Goal: Information Seeking & Learning: Learn about a topic

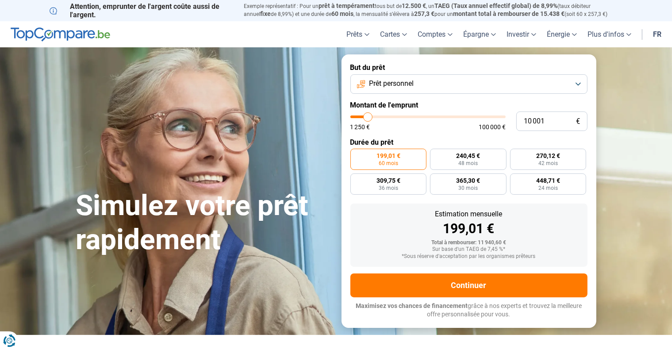
type input "12 500"
type input "12500"
type input "18 750"
type input "18750"
type input "28 000"
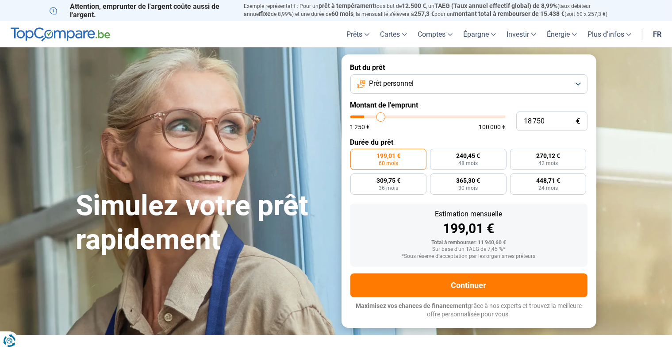
type input "28000"
type input "36 000"
type input "36000"
type input "43 500"
type input "43500"
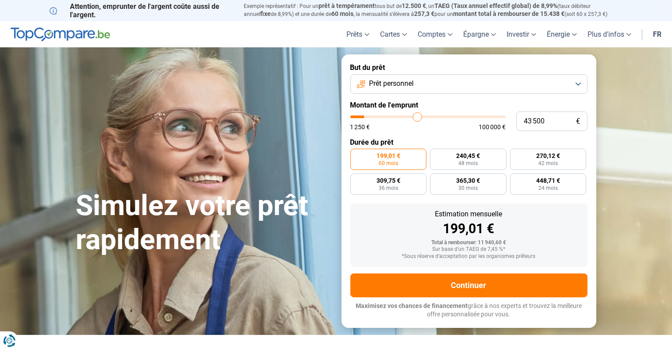
type input "46 250"
type input "46250"
type input "53 000"
type input "53000"
type input "56 750"
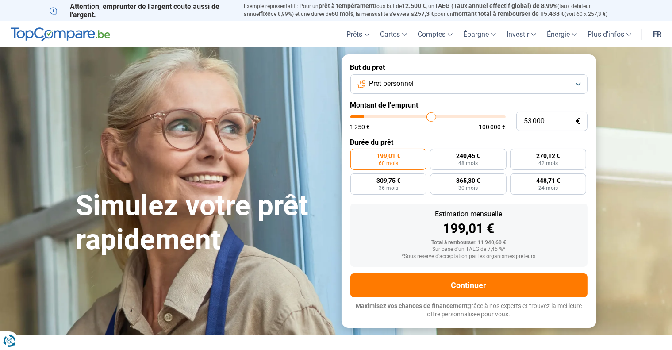
type input "56750"
type input "60 750"
type input "60750"
type input "64 750"
type input "64750"
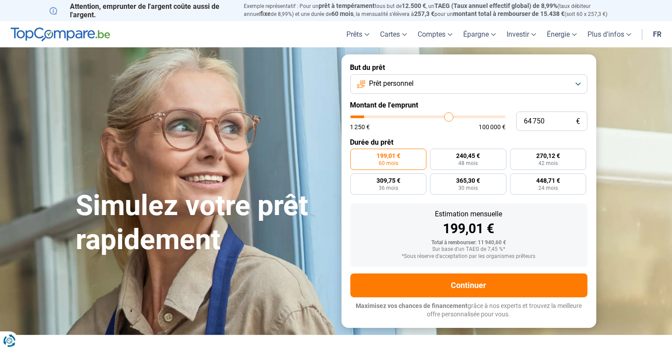
type input "68 000"
type input "68000"
type input "69 750"
type input "69750"
type input "74 250"
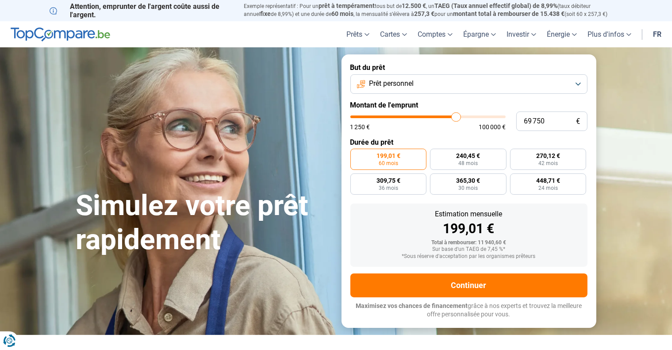
type input "74250"
type input "77 500"
type input "77500"
type input "80 500"
type input "80500"
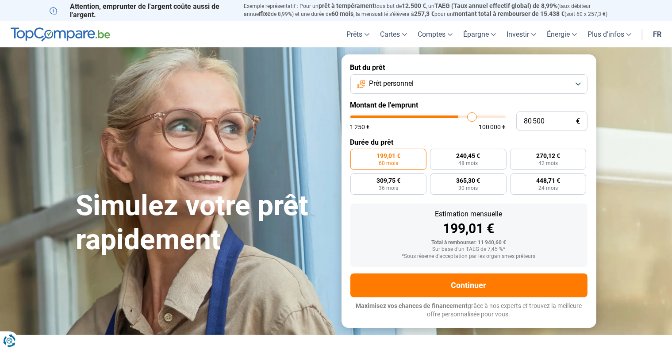
type input "84 500"
type input "84500"
type input "88 250"
type input "88250"
type input "91 250"
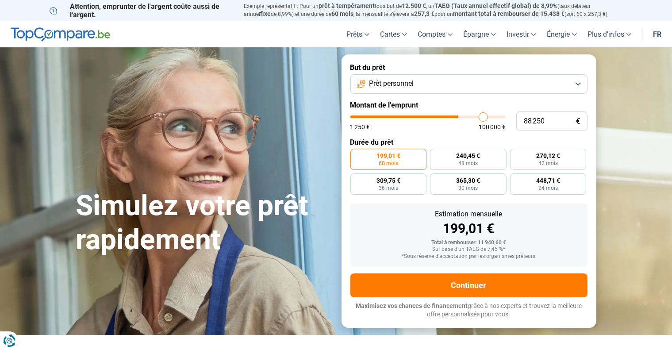
type input "91250"
type input "93 250"
type input "93250"
type input "94 000"
type input "94000"
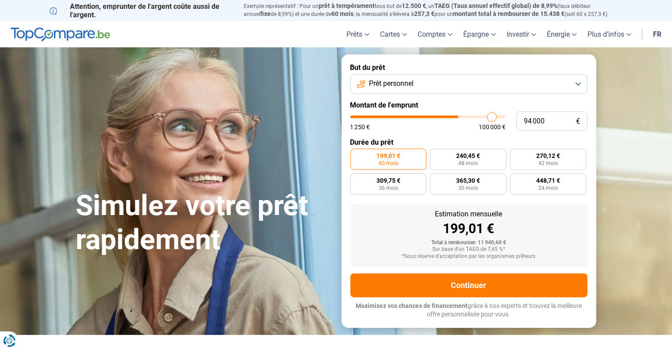
type input "95 250"
type input "95250"
type input "96 750"
type input "96750"
type input "99 000"
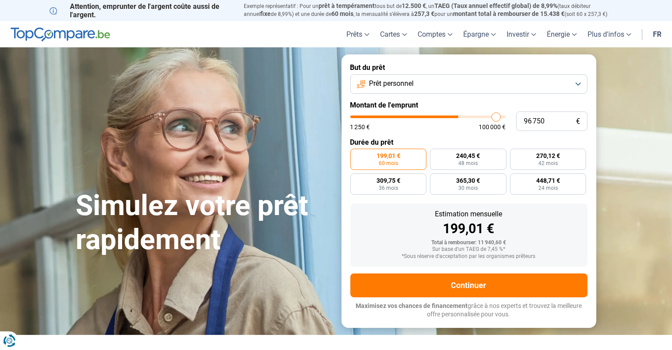
type input "99000"
type input "100 000"
drag, startPoint x: 368, startPoint y: 117, endPoint x: 508, endPoint y: 117, distance: 139.4
type input "100000"
click at [506, 117] on input "range" at bounding box center [427, 117] width 155 height 3
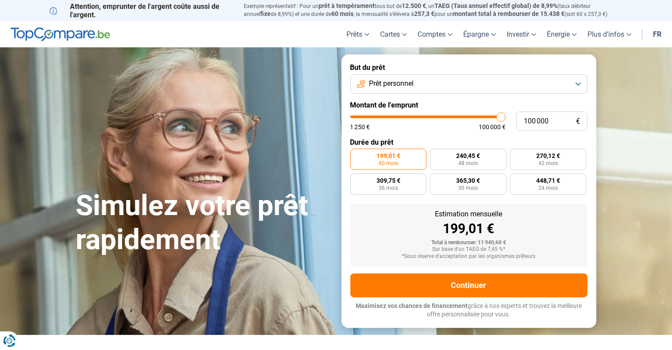
radio input "false"
